Goal: Task Accomplishment & Management: Manage account settings

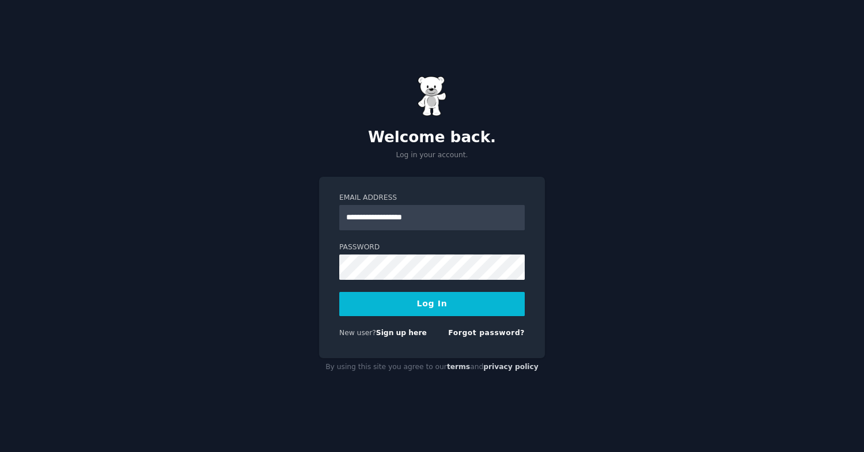
click at [374, 304] on button "Log In" at bounding box center [431, 304] width 185 height 24
